Goal: Obtain resource: Obtain resource

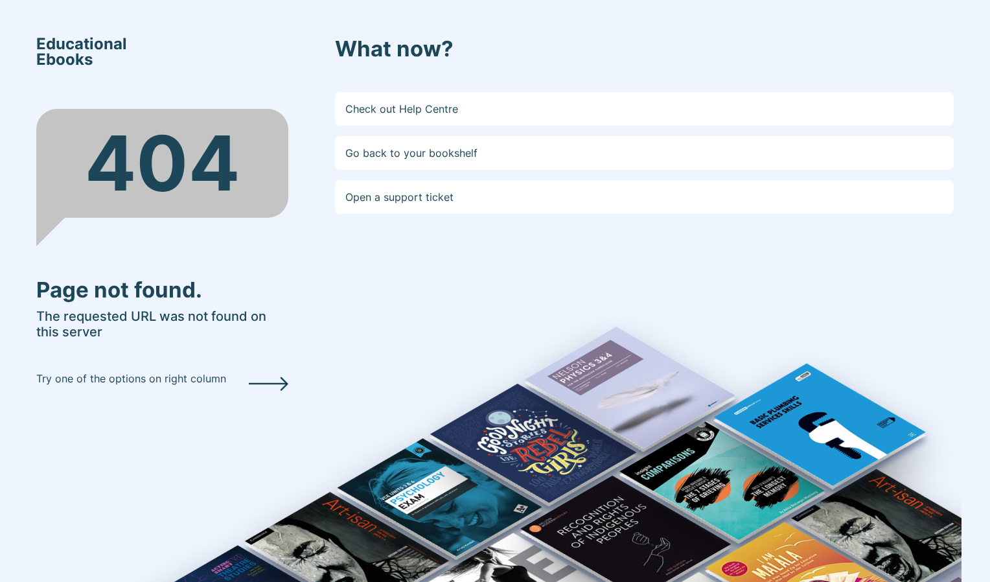
click at [247, 251] on div "404" at bounding box center [162, 192] width 252 height 166
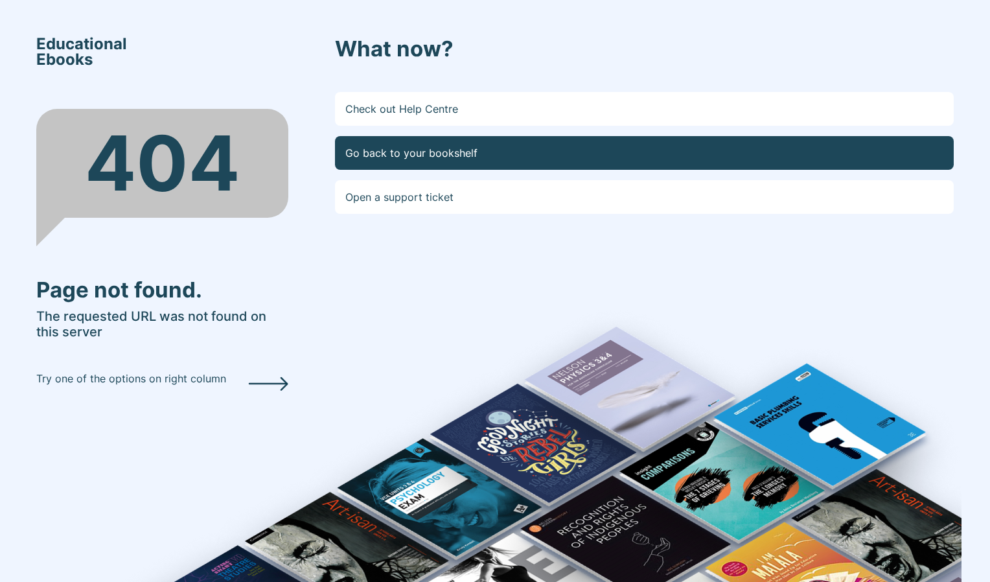
click at [415, 155] on link "Go back to your bookshelf" at bounding box center [644, 153] width 619 height 34
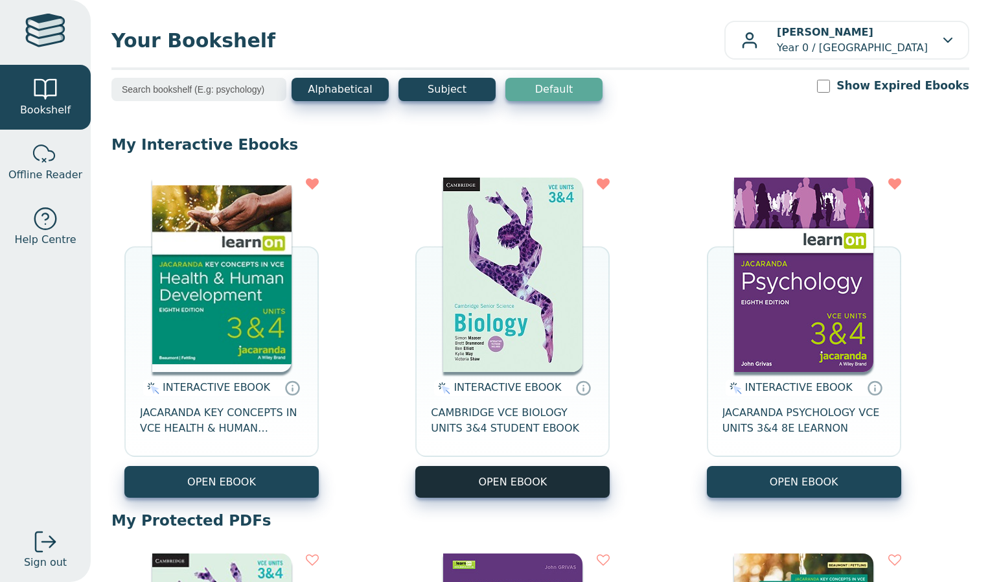
click at [537, 488] on button "OPEN EBOOK" at bounding box center [512, 482] width 194 height 32
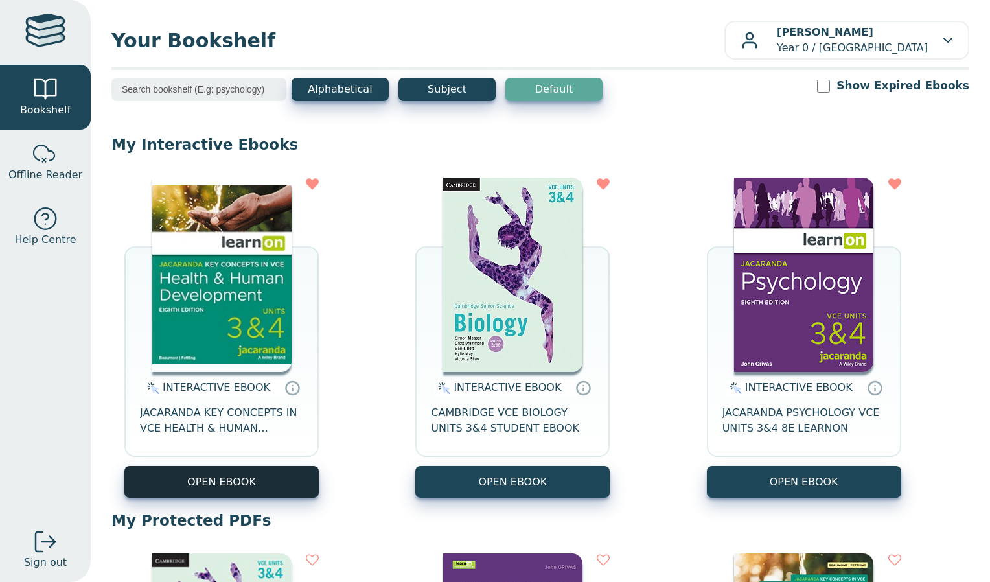
click at [237, 488] on button "OPEN EBOOK" at bounding box center [221, 482] width 194 height 32
